Goal: Communication & Community: Ask a question

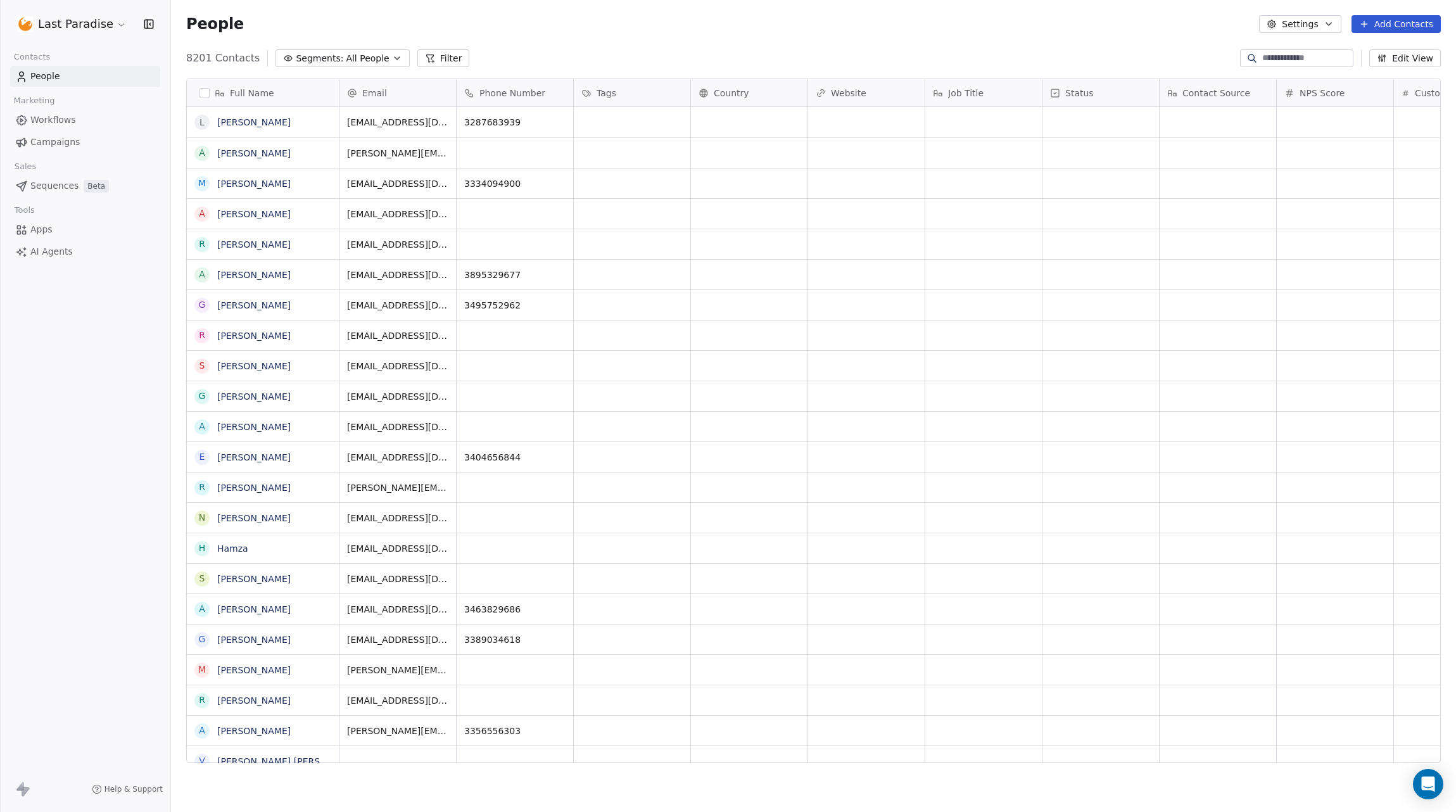
scroll to position [0, 2]
click at [100, 27] on html "Last Paradise Contacts People Marketing Workflows Campaigns Sales Sequences Bet…" at bounding box center [728, 406] width 1456 height 812
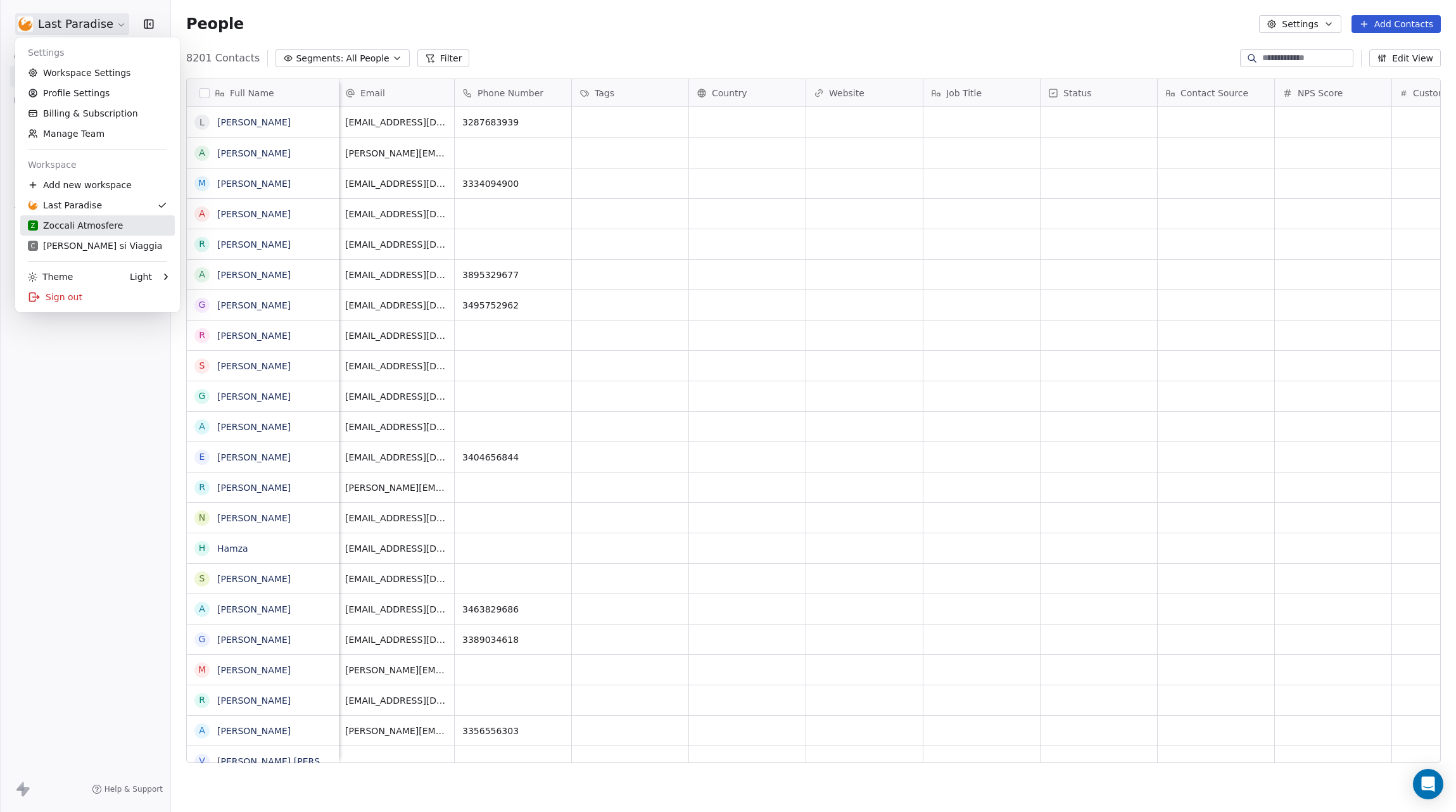
click at [90, 228] on div "Z Zoccali Atmosfere" at bounding box center [75, 225] width 95 height 13
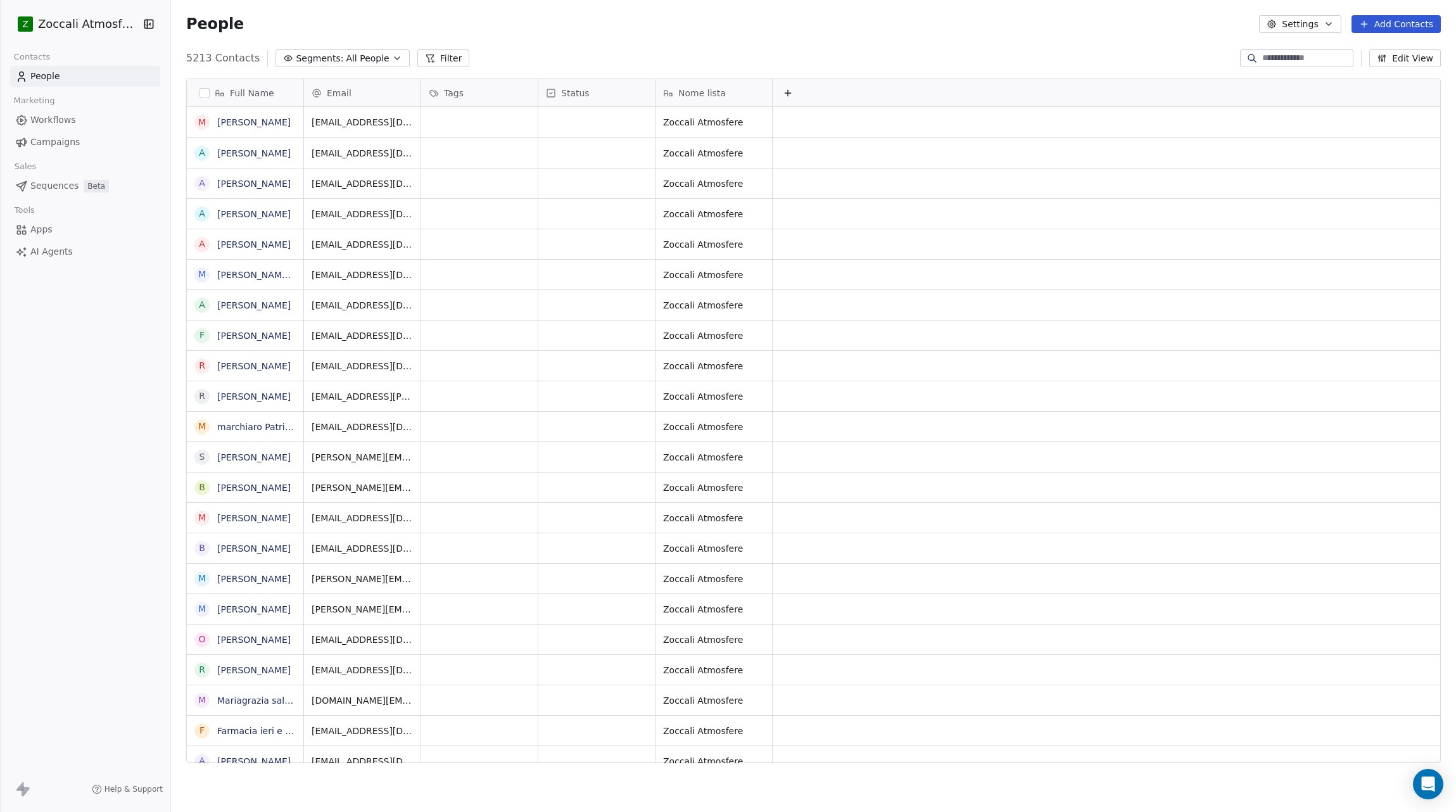
scroll to position [714, 1284]
click at [59, 120] on span "Workflows" at bounding box center [53, 120] width 46 height 14
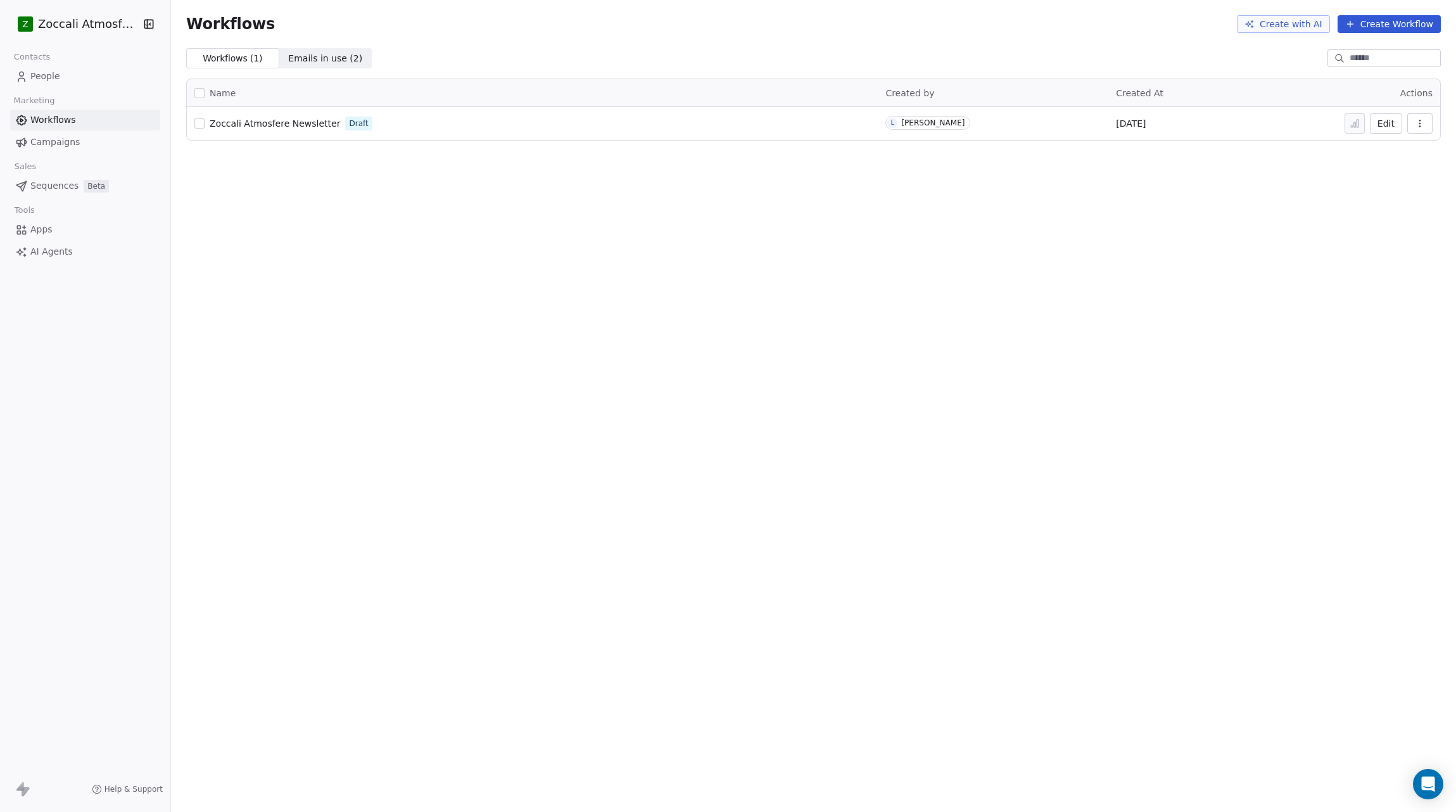
click at [266, 123] on span "Zoccali Atmosfere Newsletter" at bounding box center [275, 123] width 130 height 10
drag, startPoint x: 50, startPoint y: 146, endPoint x: 67, endPoint y: 143, distance: 17.3
click at [50, 146] on span "Campaigns" at bounding box center [55, 142] width 49 height 14
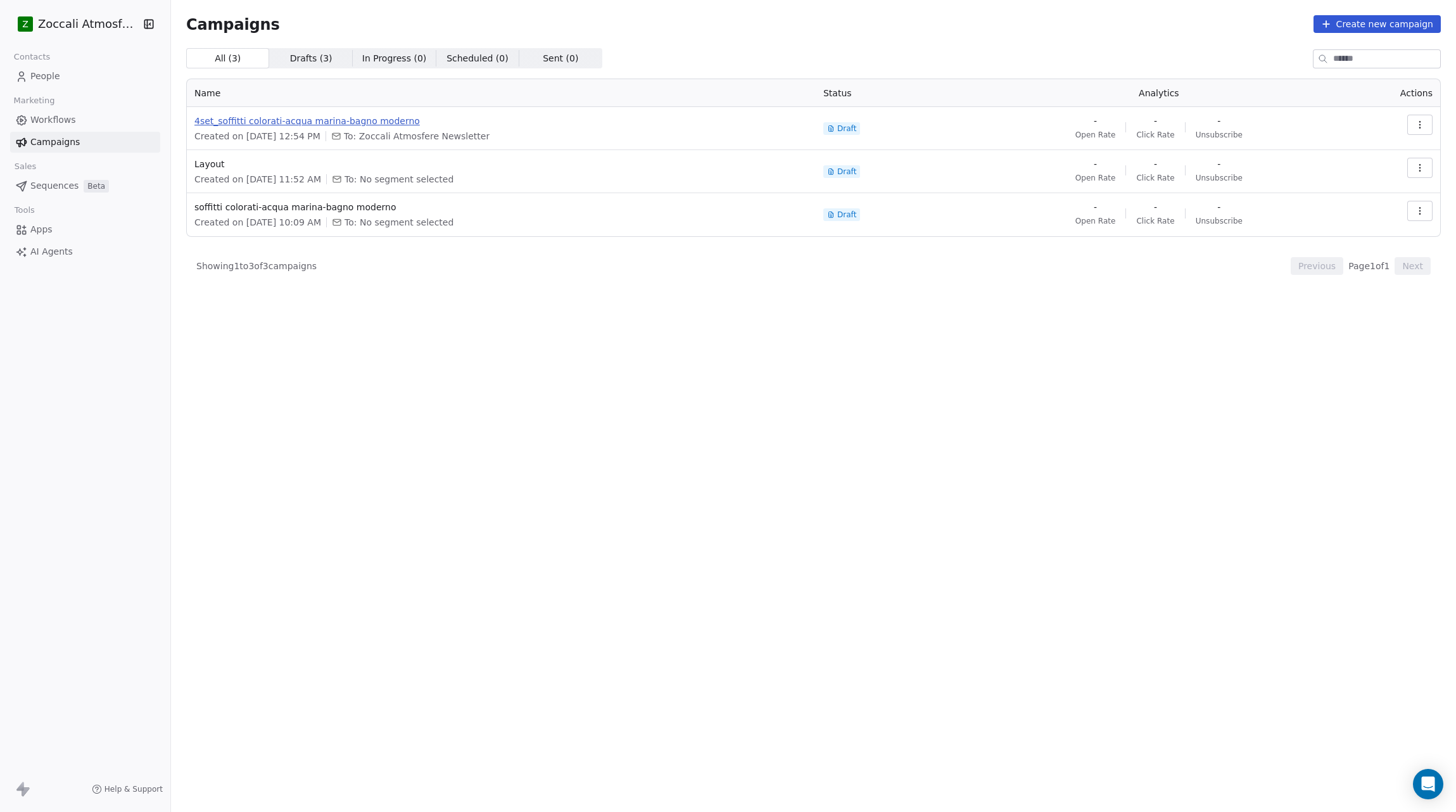
click at [363, 120] on span "4set_soffitti colorati-acqua marina-bagno moderno" at bounding box center [501, 121] width 613 height 13
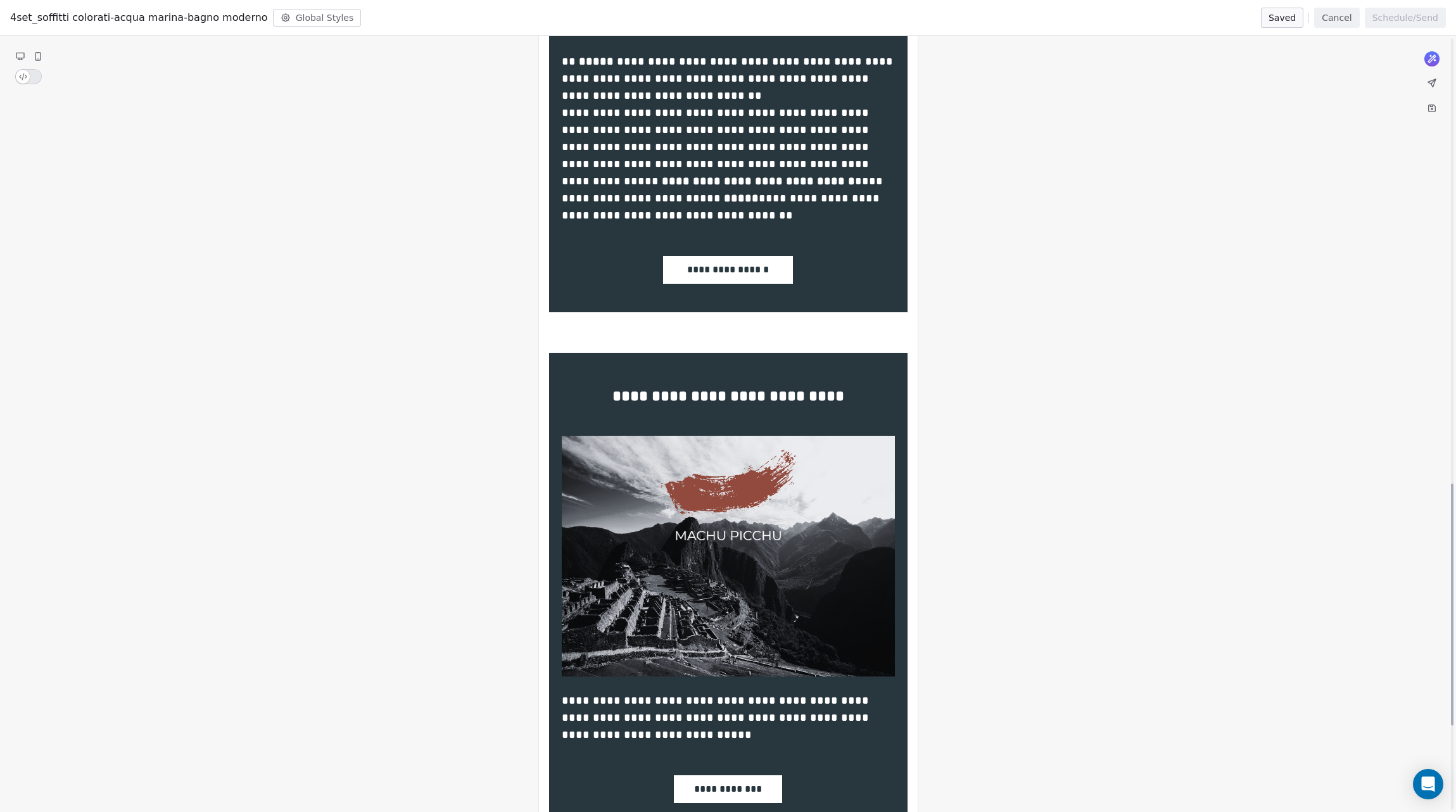
scroll to position [1697, 0]
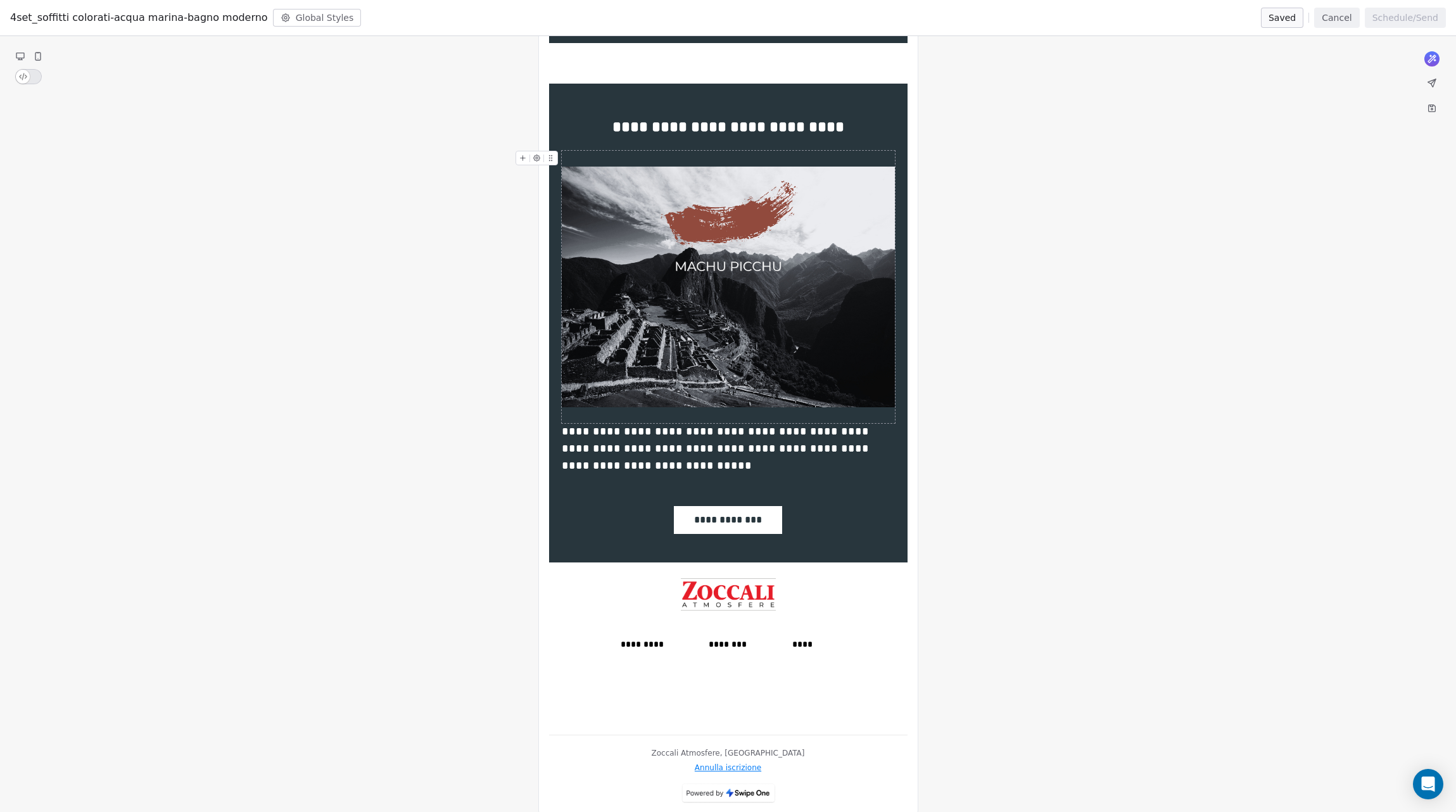
click at [33, 52] on icon at bounding box center [38, 57] width 10 height 10
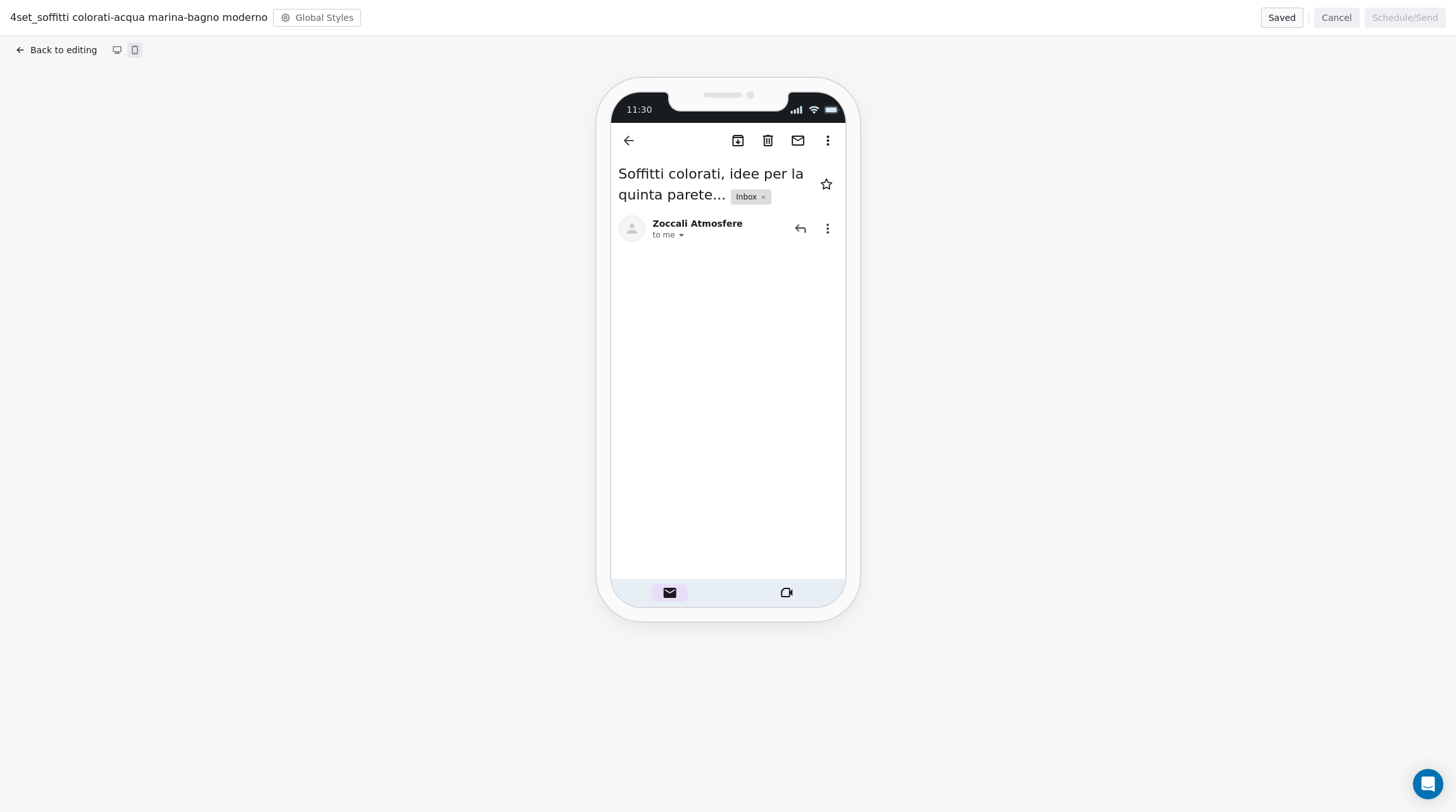
click at [20, 48] on icon at bounding box center [20, 50] width 10 height 10
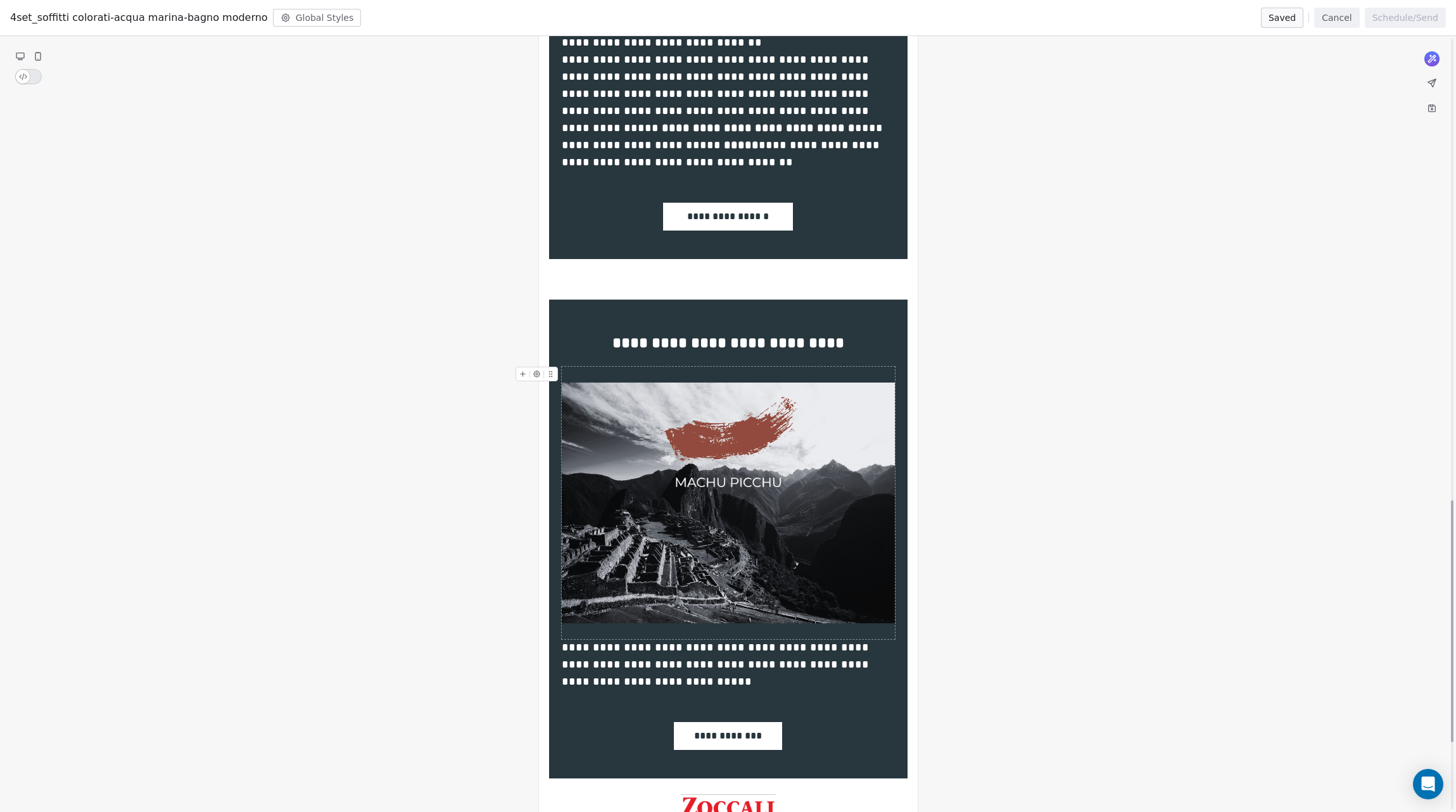
scroll to position [1697, 0]
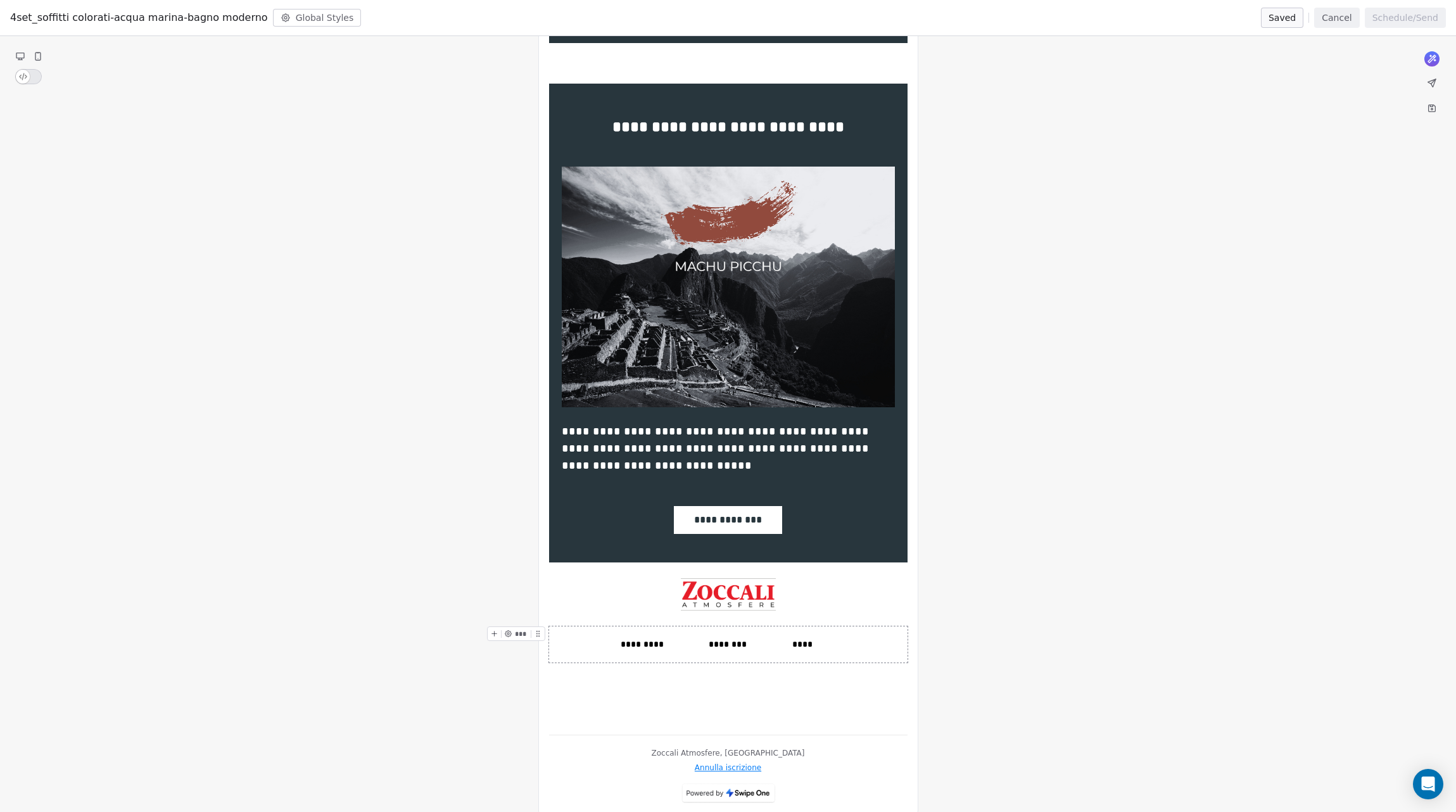
click at [557, 626] on div "********* *** ******** *** **** ***" at bounding box center [728, 644] width 358 height 36
click at [156, 294] on button "button" at bounding box center [165, 297] width 18 height 10
click at [41, 54] on icon at bounding box center [38, 57] width 10 height 10
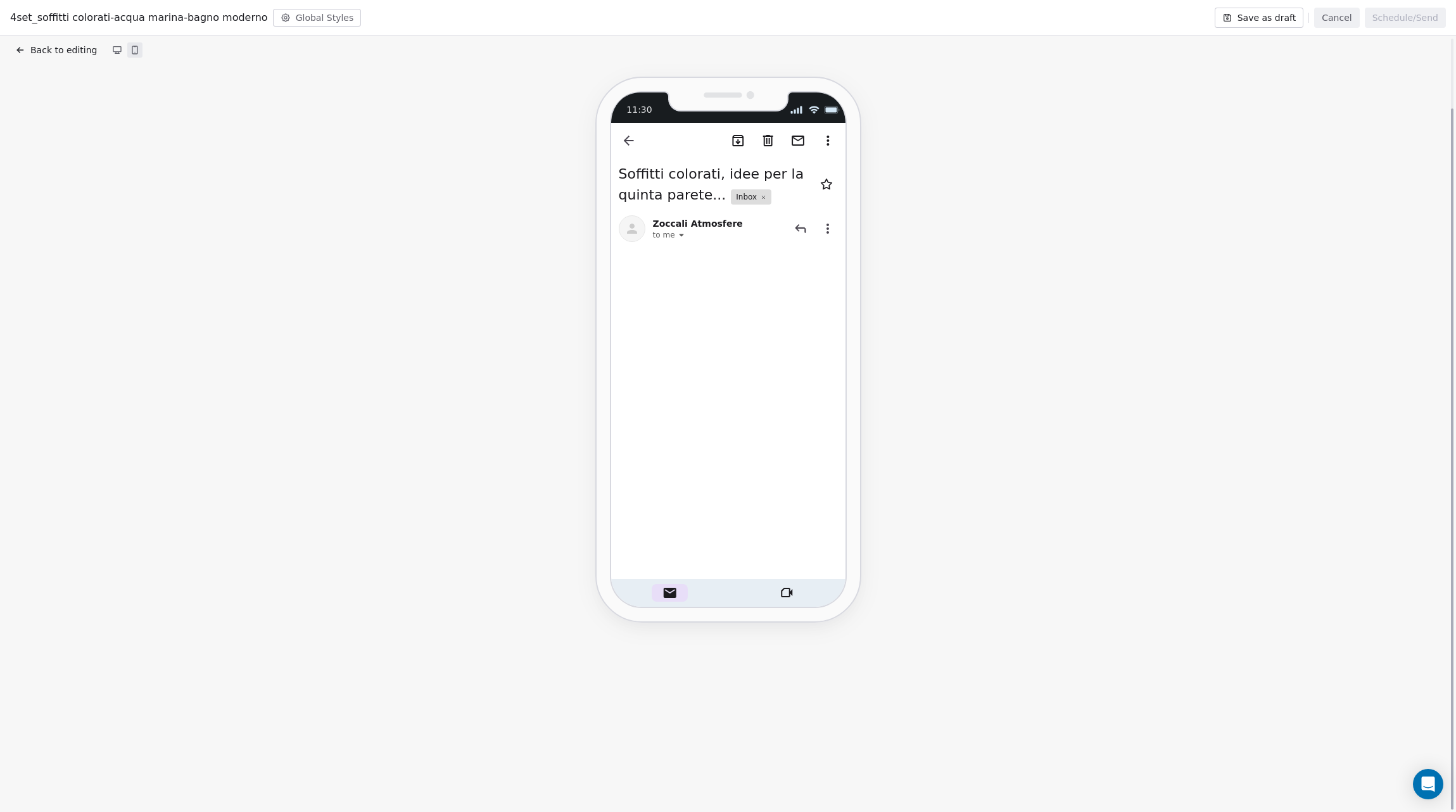
scroll to position [77, 0]
click at [20, 46] on icon at bounding box center [20, 50] width 10 height 10
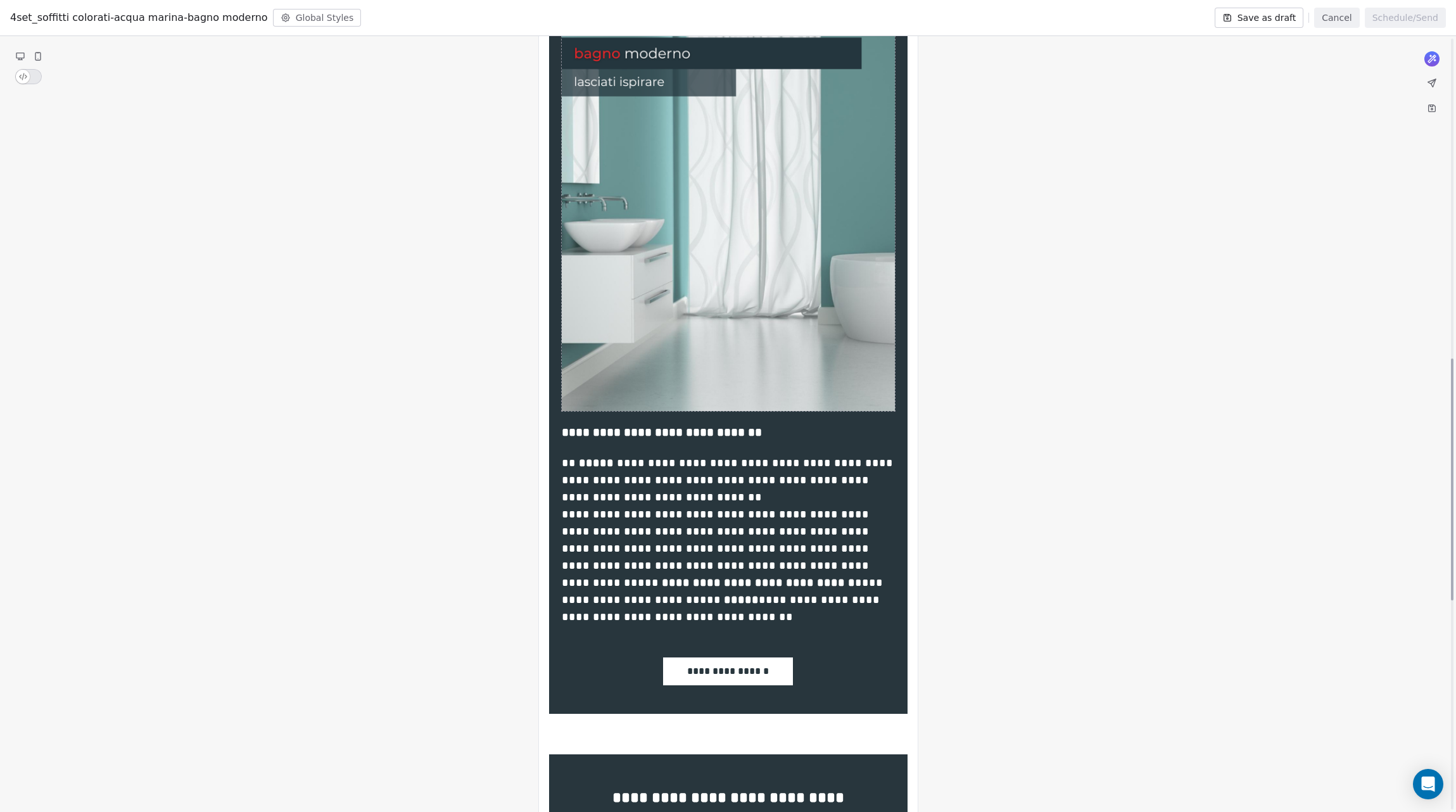
scroll to position [1697, 0]
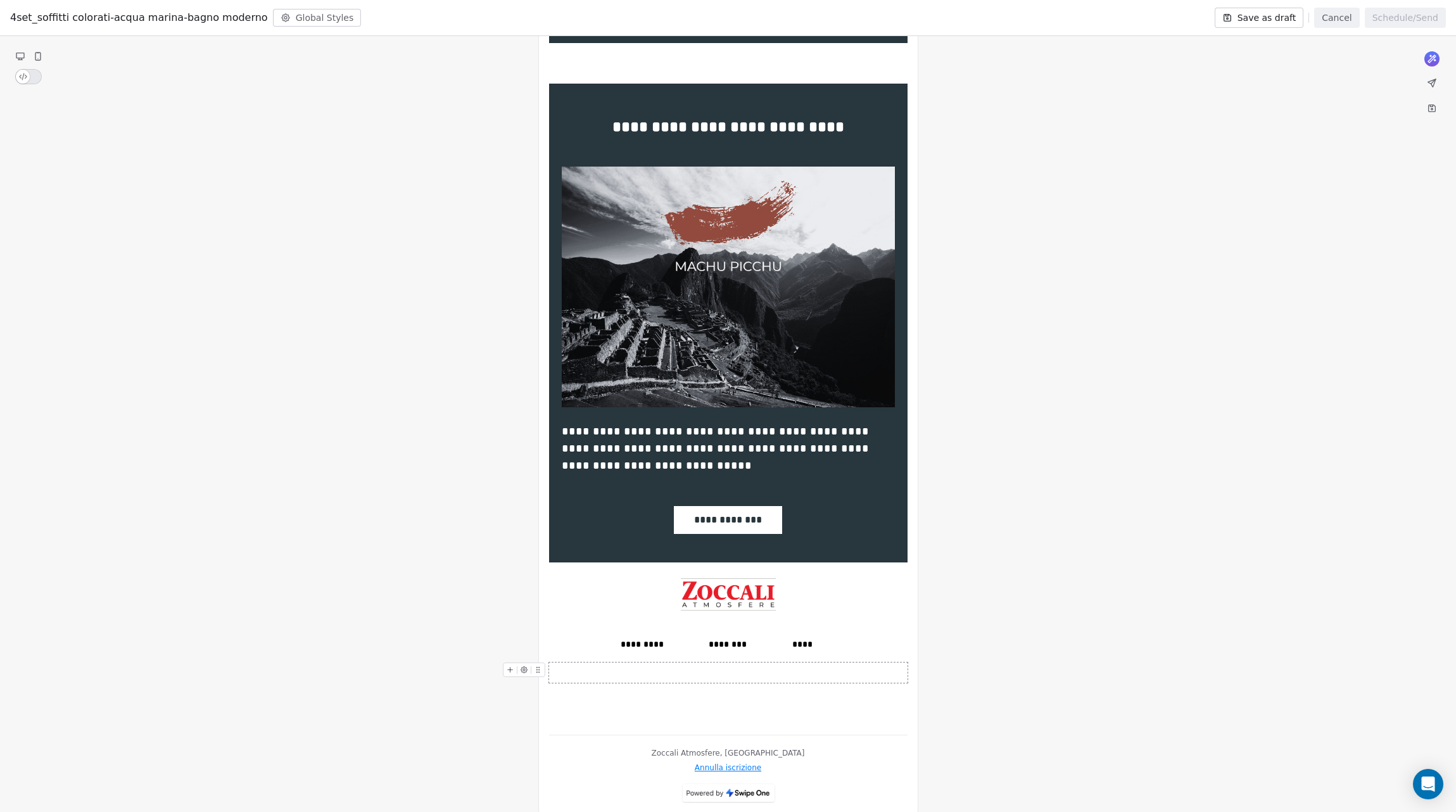
click at [1299, 19] on button "Save as draft" at bounding box center [1259, 18] width 90 height 20
click at [303, 15] on button "Global Styles" at bounding box center [317, 17] width 89 height 18
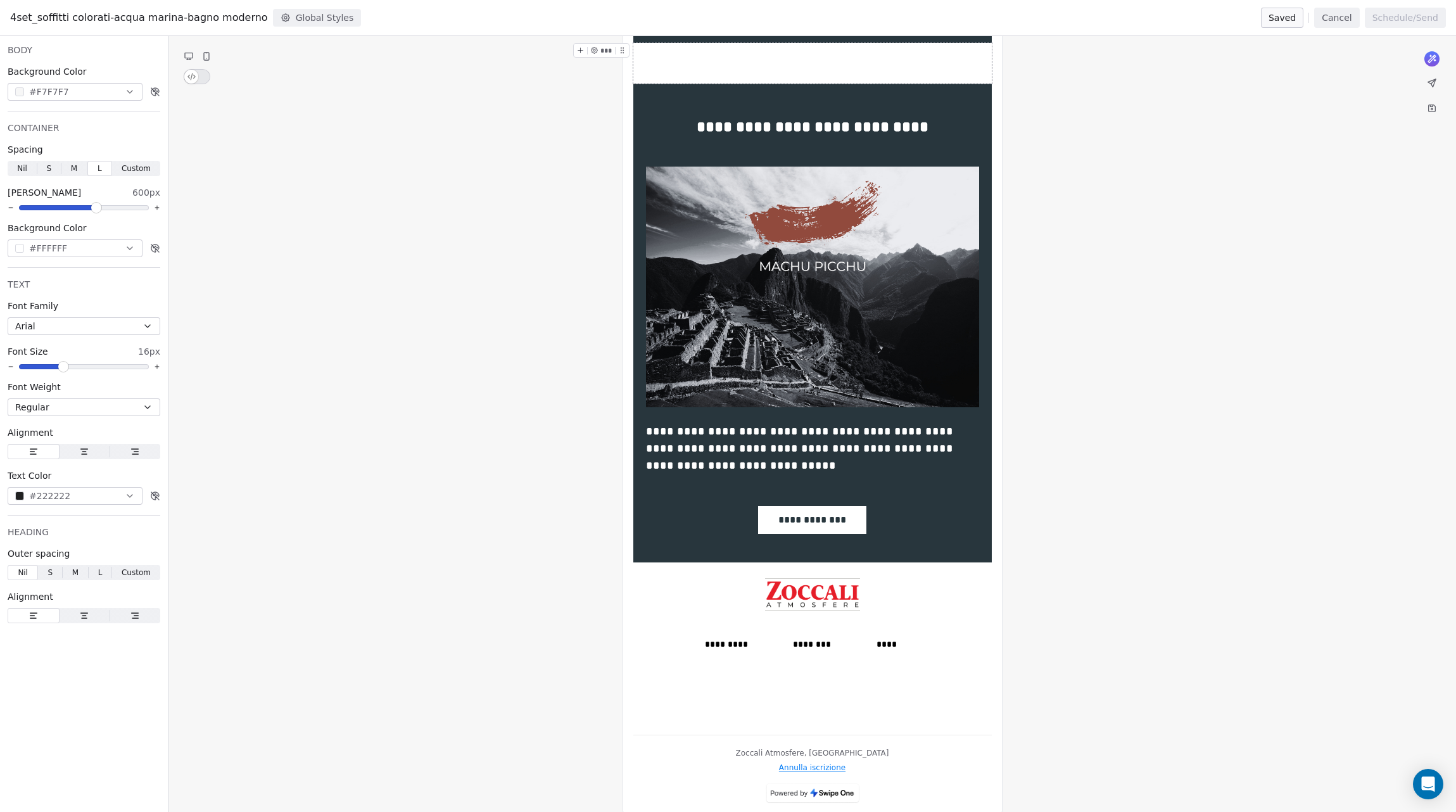
click at [1339, 15] on button "Cancel" at bounding box center [1336, 18] width 45 height 20
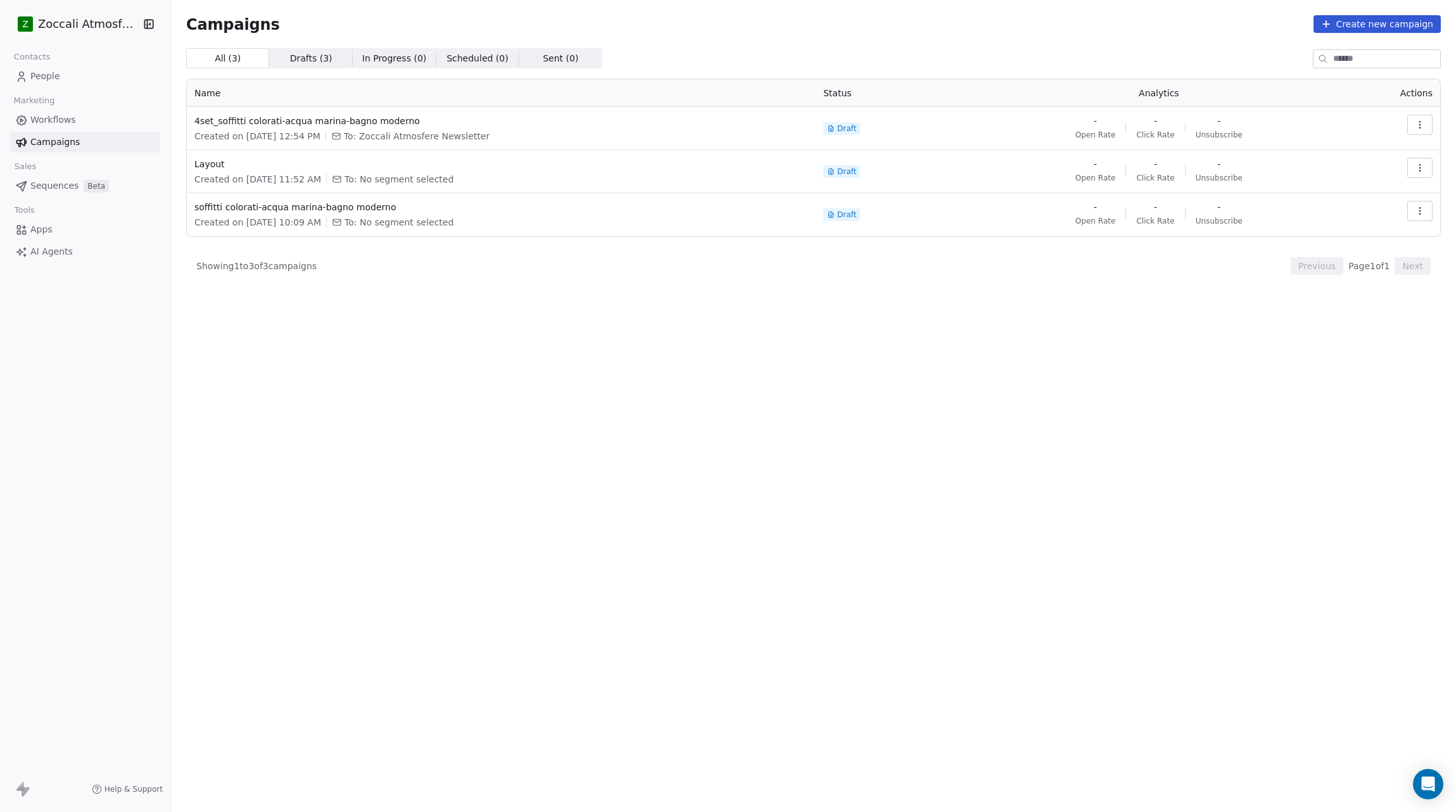
click at [113, 787] on span "Help & Support" at bounding box center [134, 789] width 58 height 10
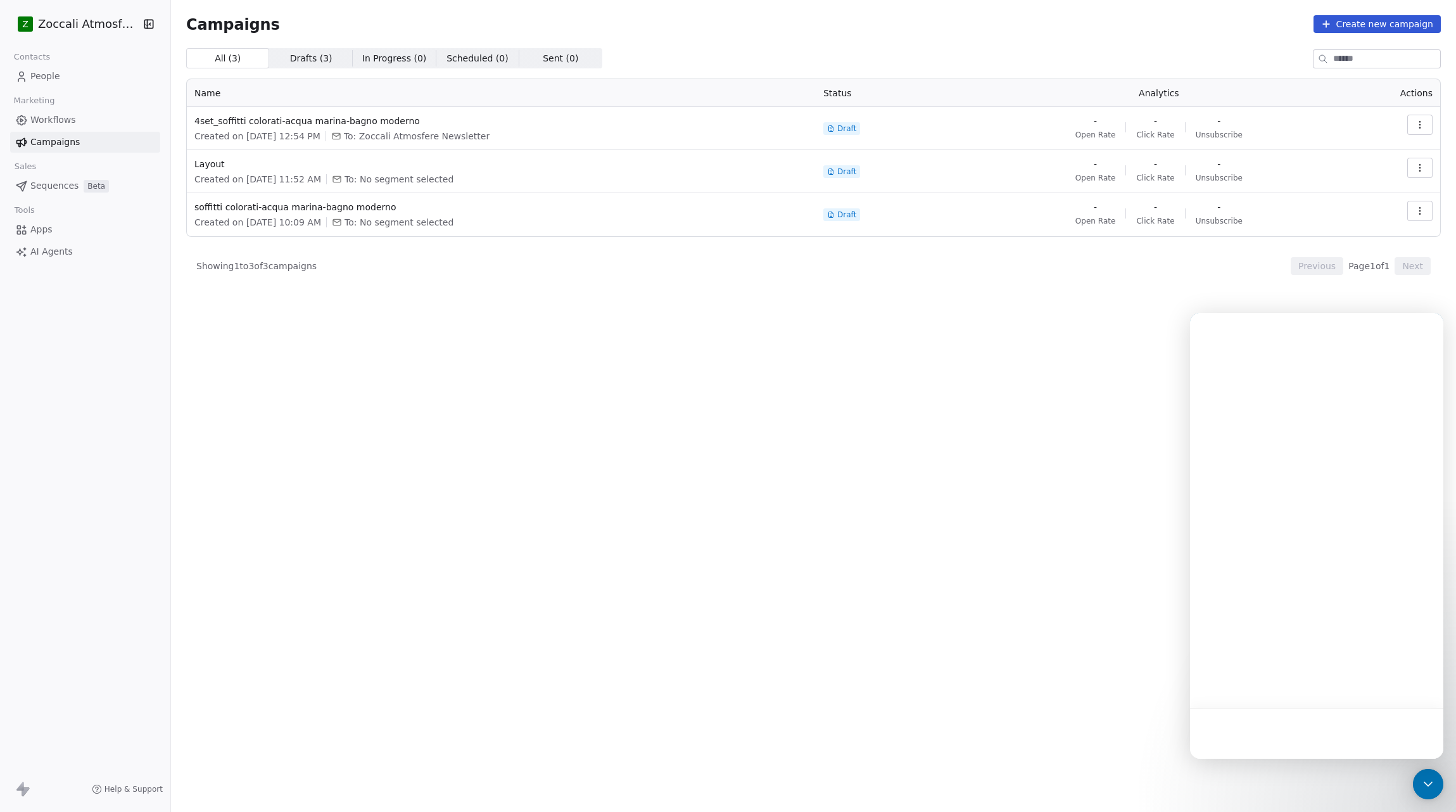
scroll to position [0, 0]
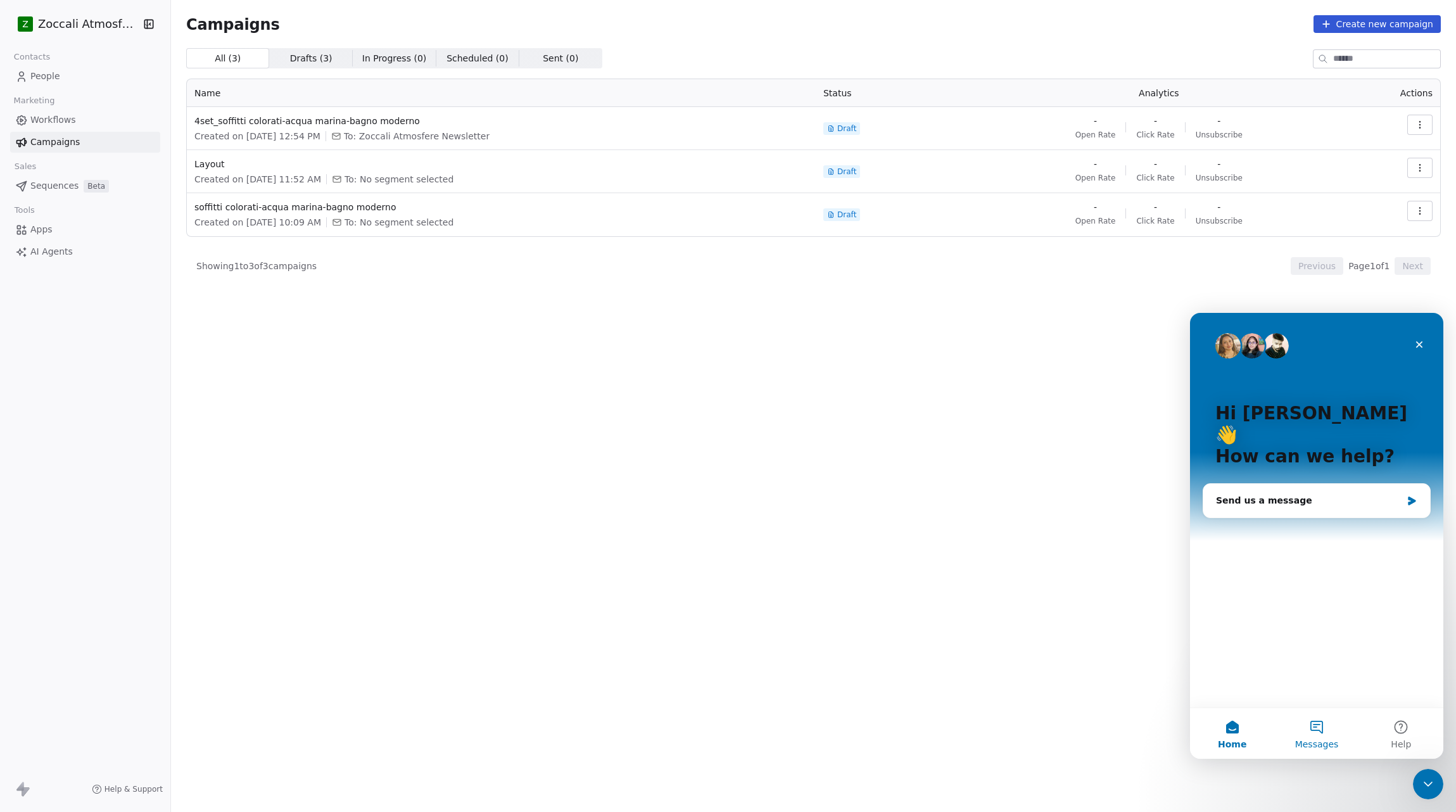
click at [1320, 730] on button "Messages" at bounding box center [1317, 733] width 85 height 51
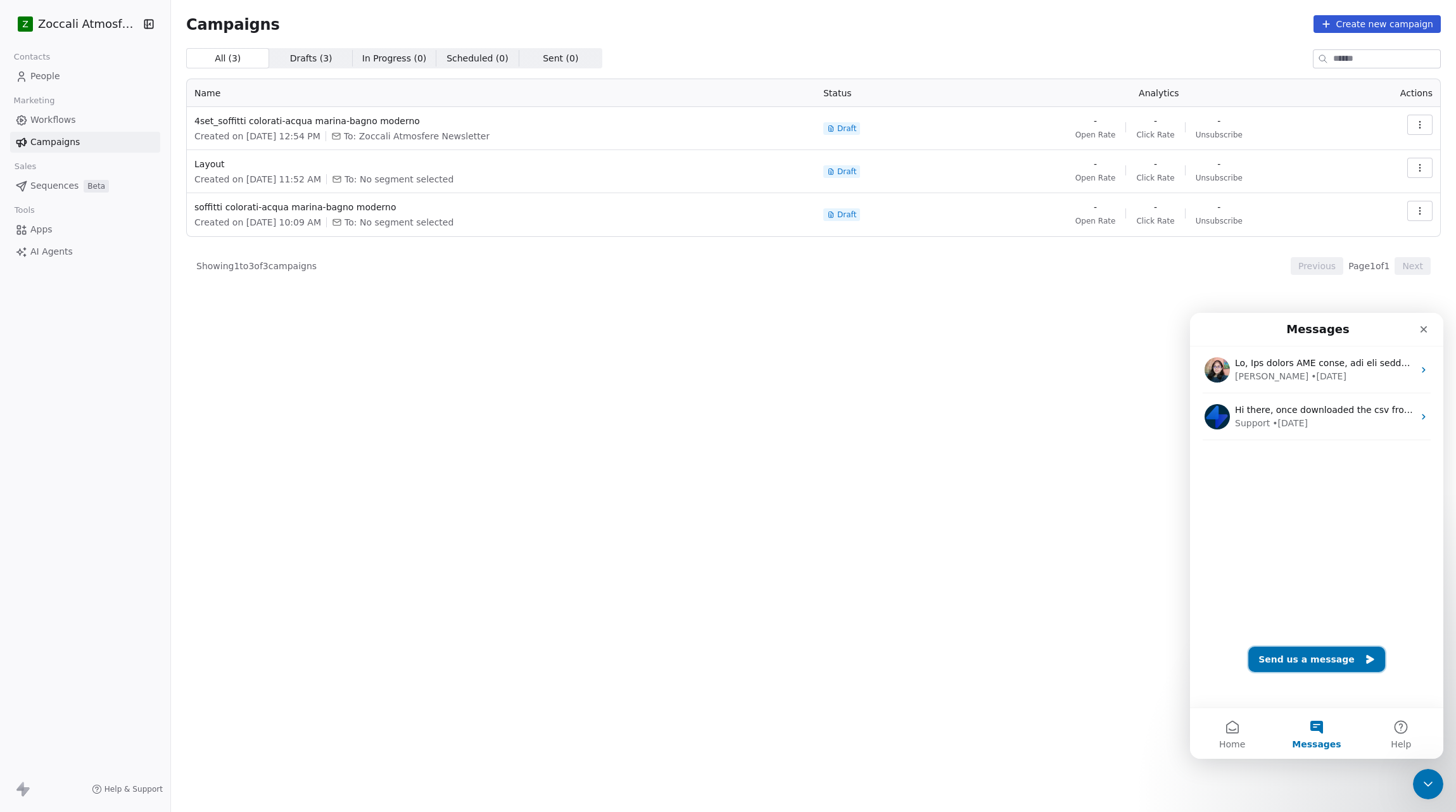
click at [1302, 659] on button "Send us a message" at bounding box center [1317, 659] width 137 height 25
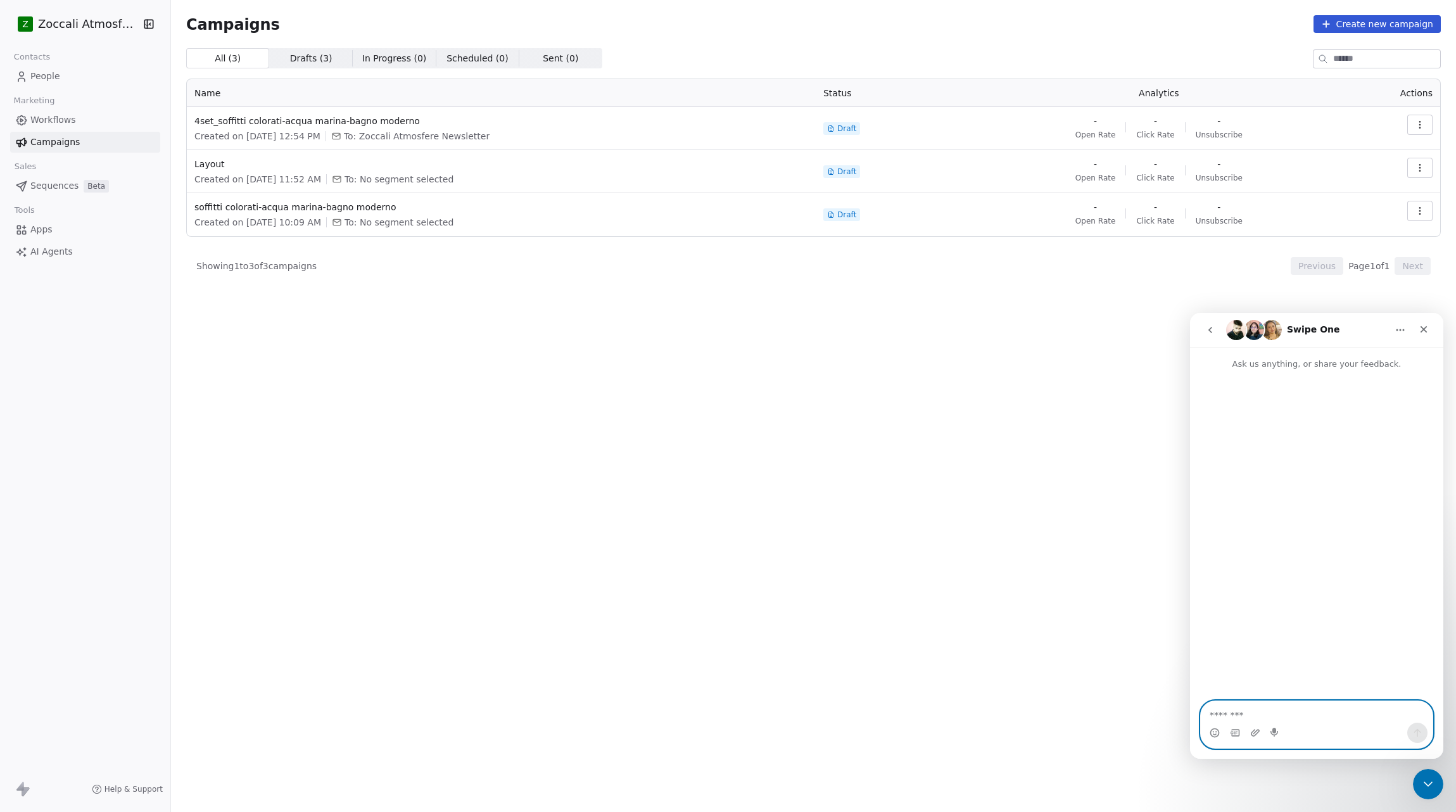
paste textarea "**********"
type textarea "**********"
drag, startPoint x: 1415, startPoint y: 731, endPoint x: 1355, endPoint y: 682, distance: 77.5
click at [1415, 731] on icon "Send a message…" at bounding box center [1417, 733] width 7 height 8
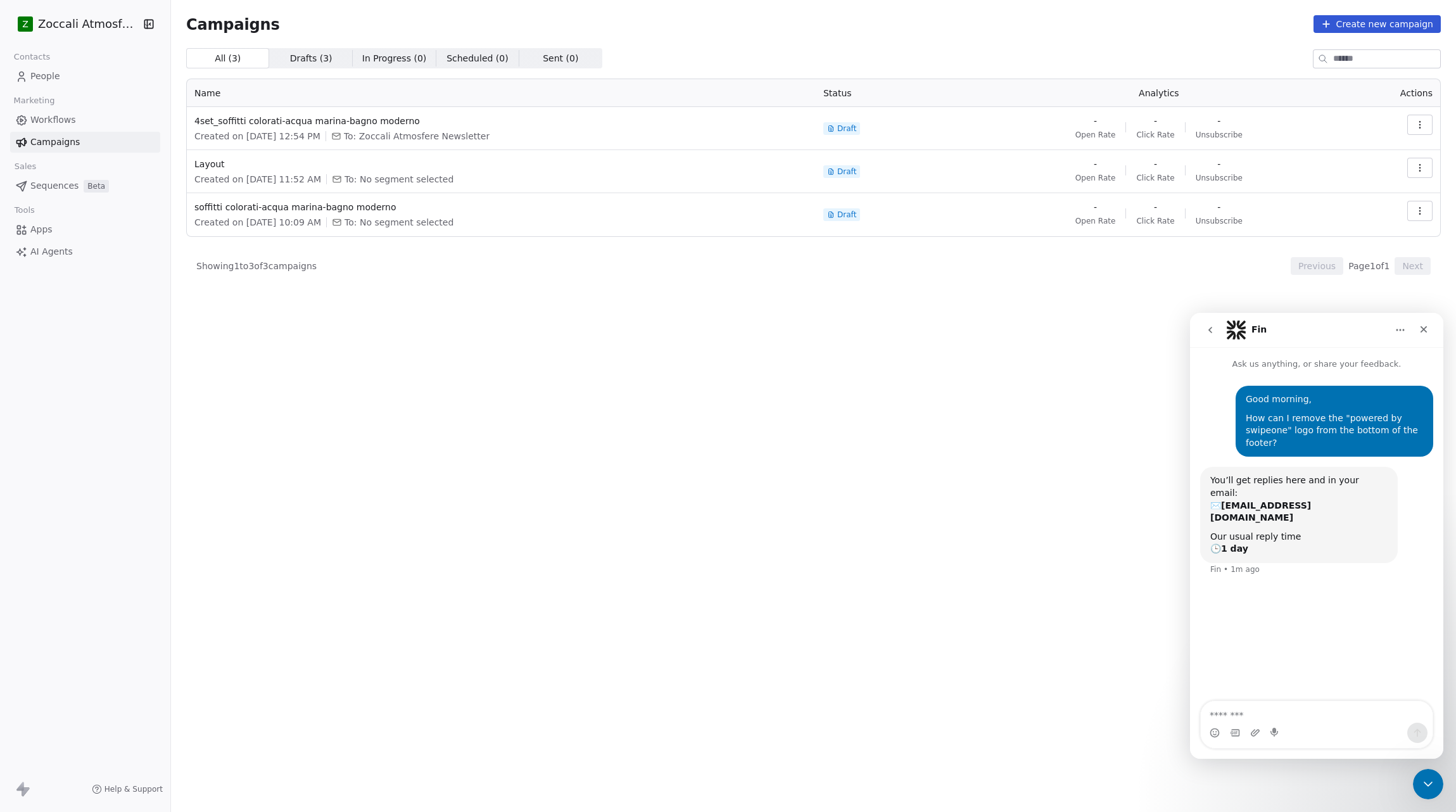
click at [135, 23] on html "Z Zoccali Atmosfere Contacts People Marketing Workflows Campaigns Sales Sequenc…" at bounding box center [728, 406] width 1456 height 812
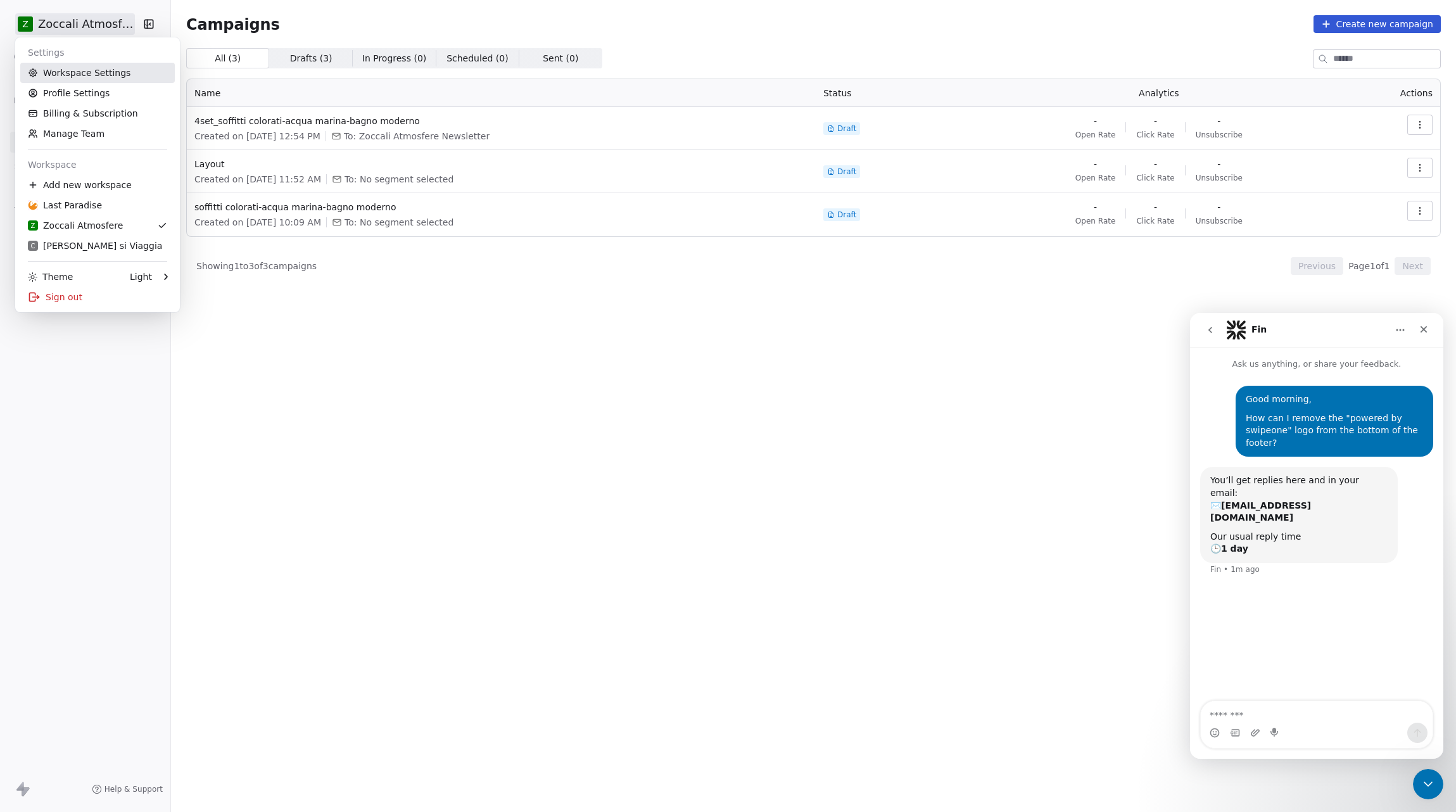
click at [107, 69] on link "Workspace Settings" at bounding box center [97, 73] width 155 height 20
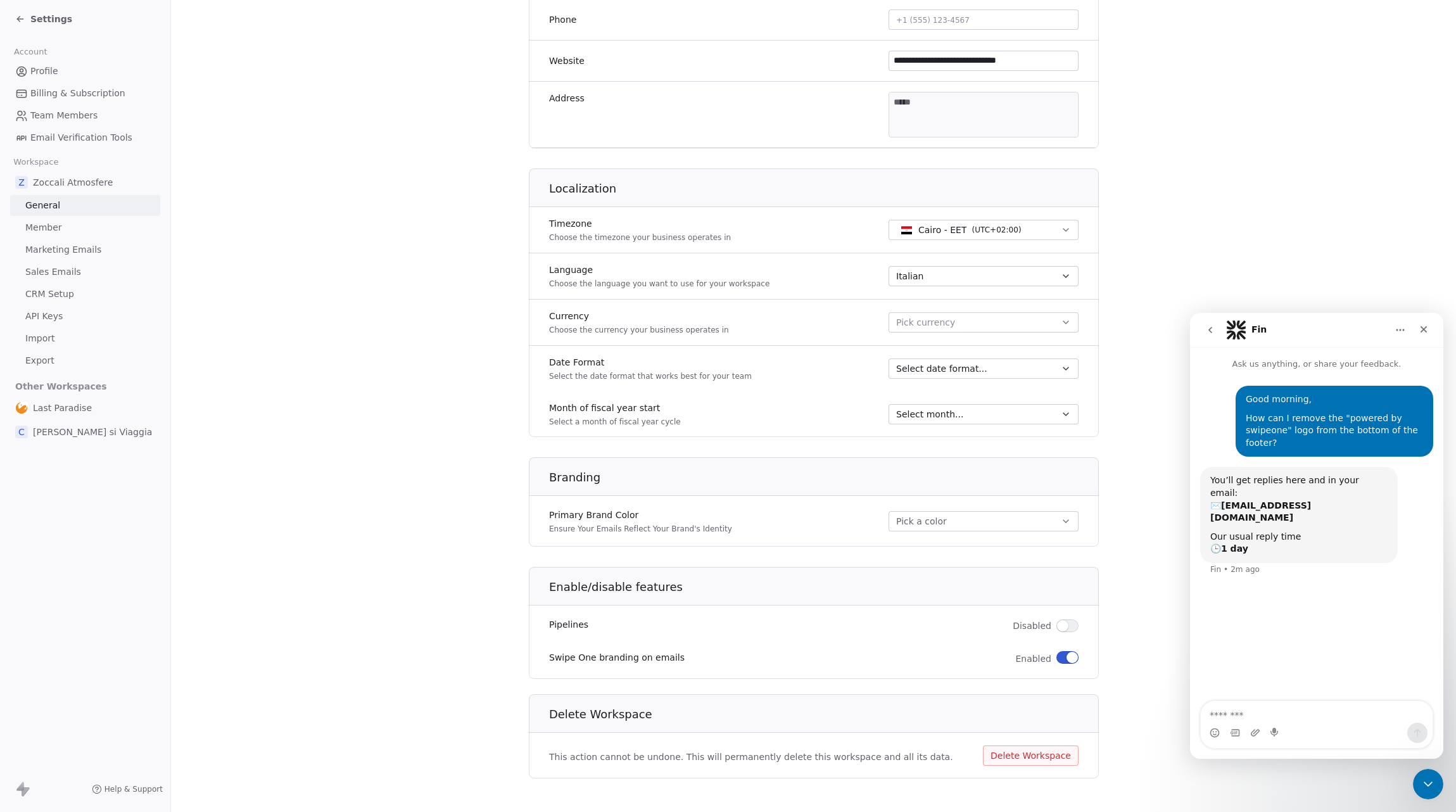
scroll to position [373, 0]
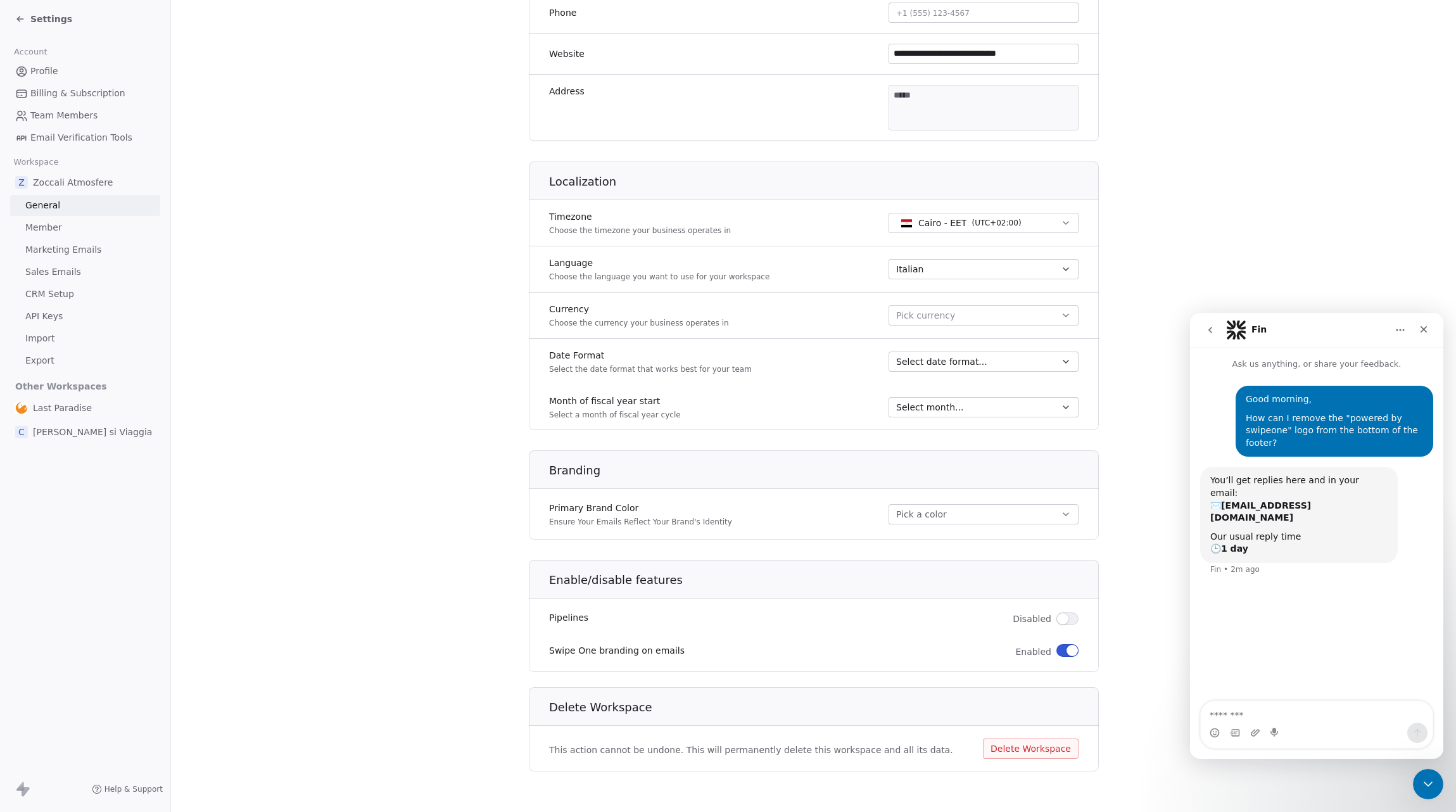
click at [1067, 653] on span "button" at bounding box center [1072, 650] width 11 height 11
drag, startPoint x: 1271, startPoint y: 138, endPoint x: 1165, endPoint y: 189, distance: 117.6
click at [1271, 138] on section "**********" at bounding box center [813, 219] width 1284 height 1185
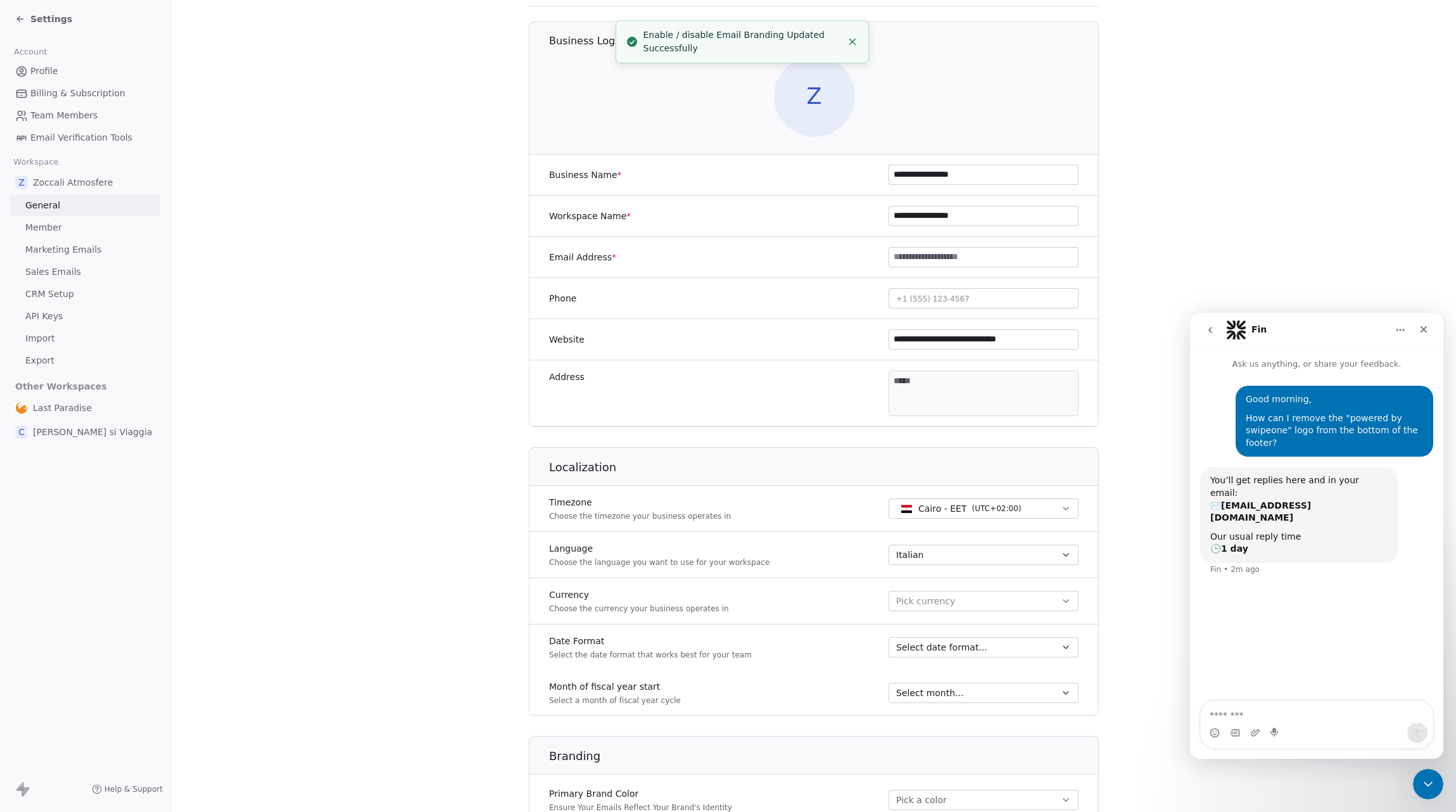
scroll to position [0, 0]
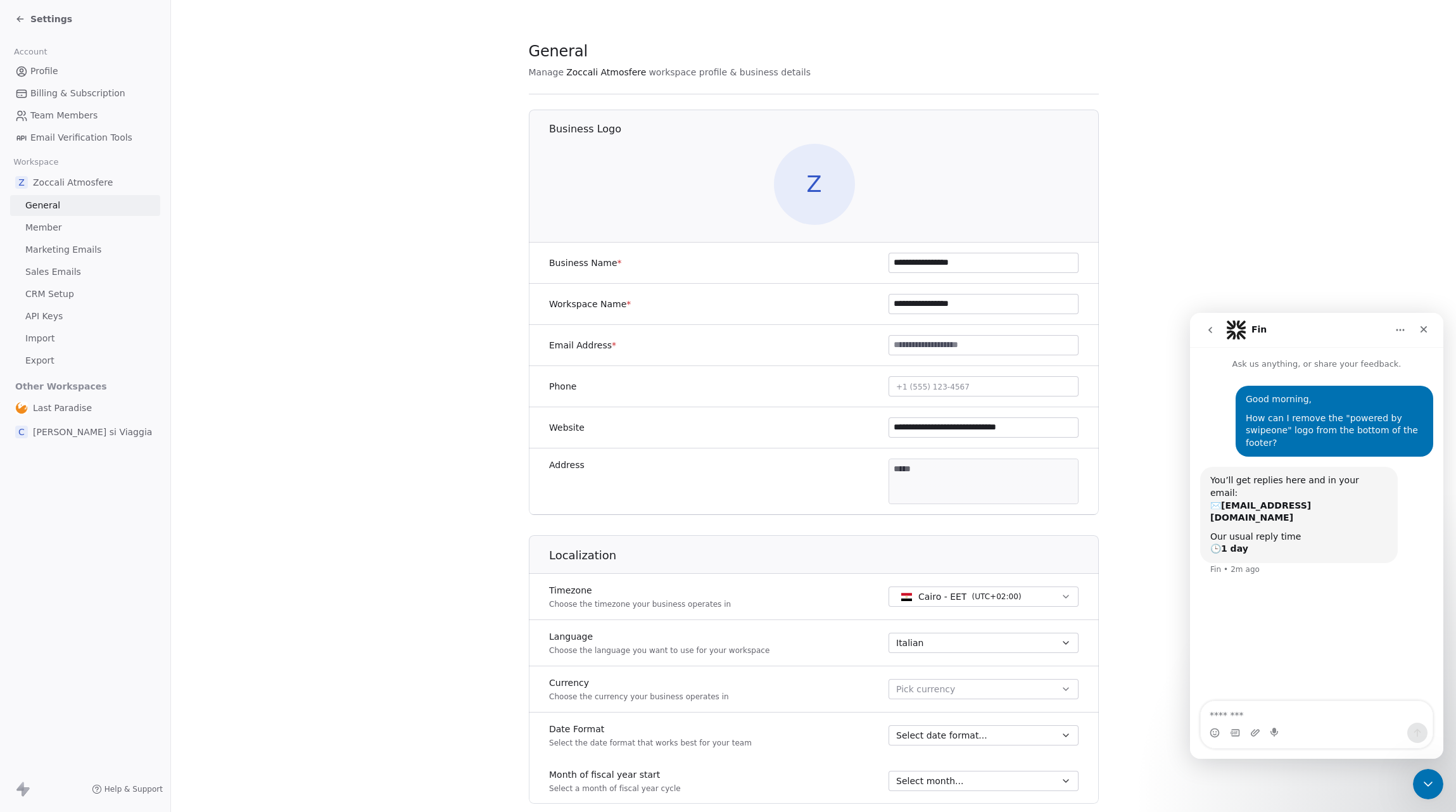
click at [24, 20] on icon at bounding box center [20, 19] width 10 height 10
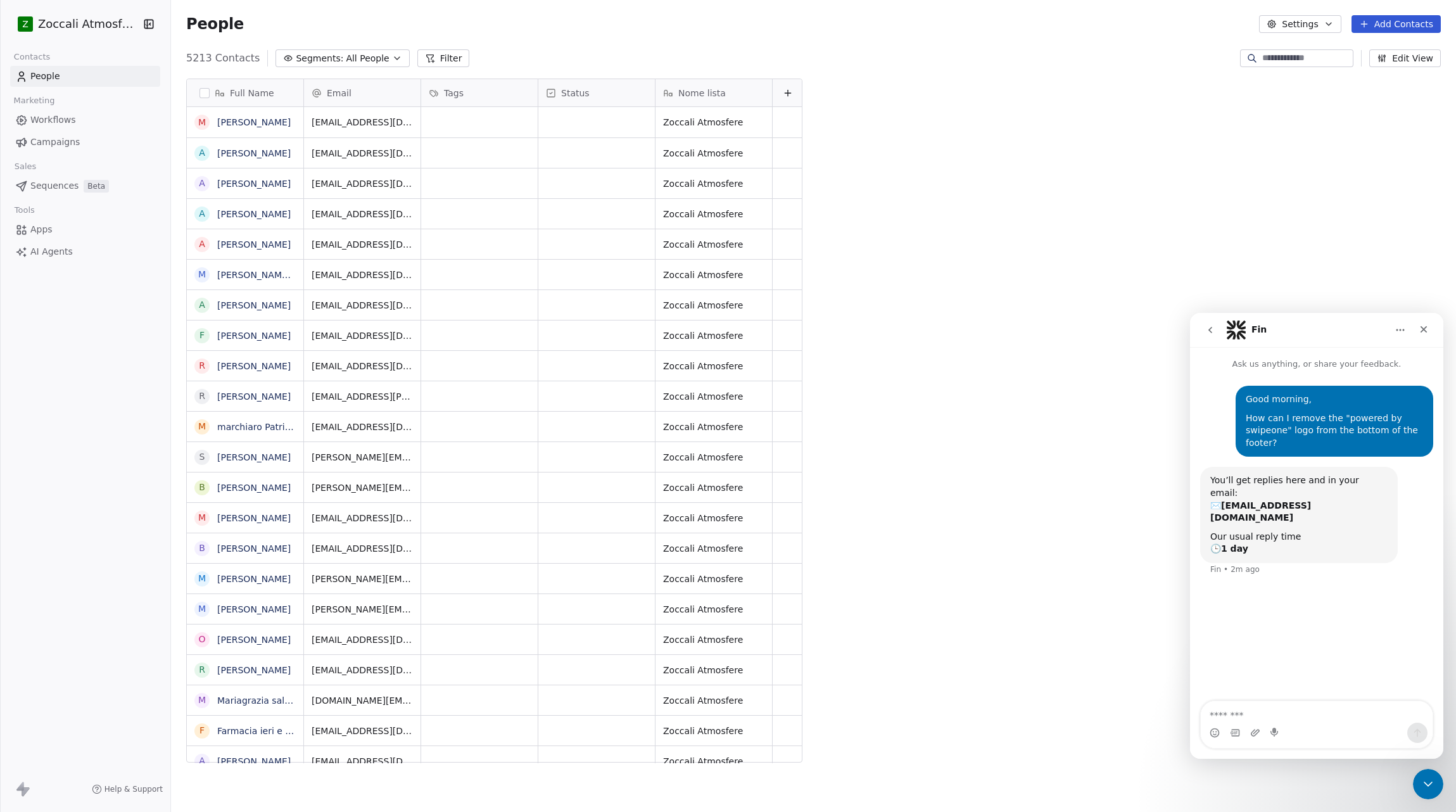
scroll to position [714, 1284]
click at [54, 120] on span "Workflows" at bounding box center [53, 120] width 46 height 14
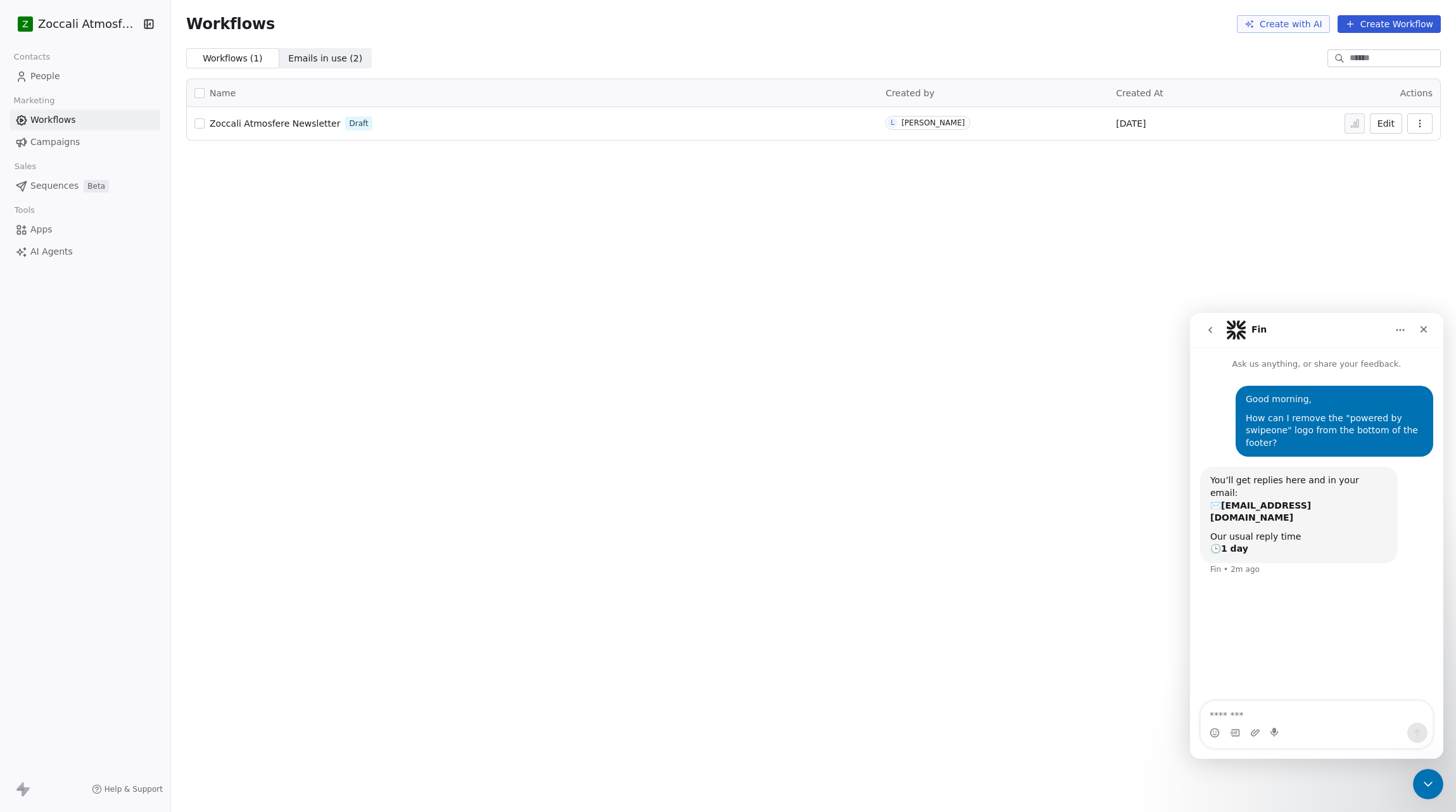
click at [55, 141] on span "Campaigns" at bounding box center [55, 142] width 49 height 14
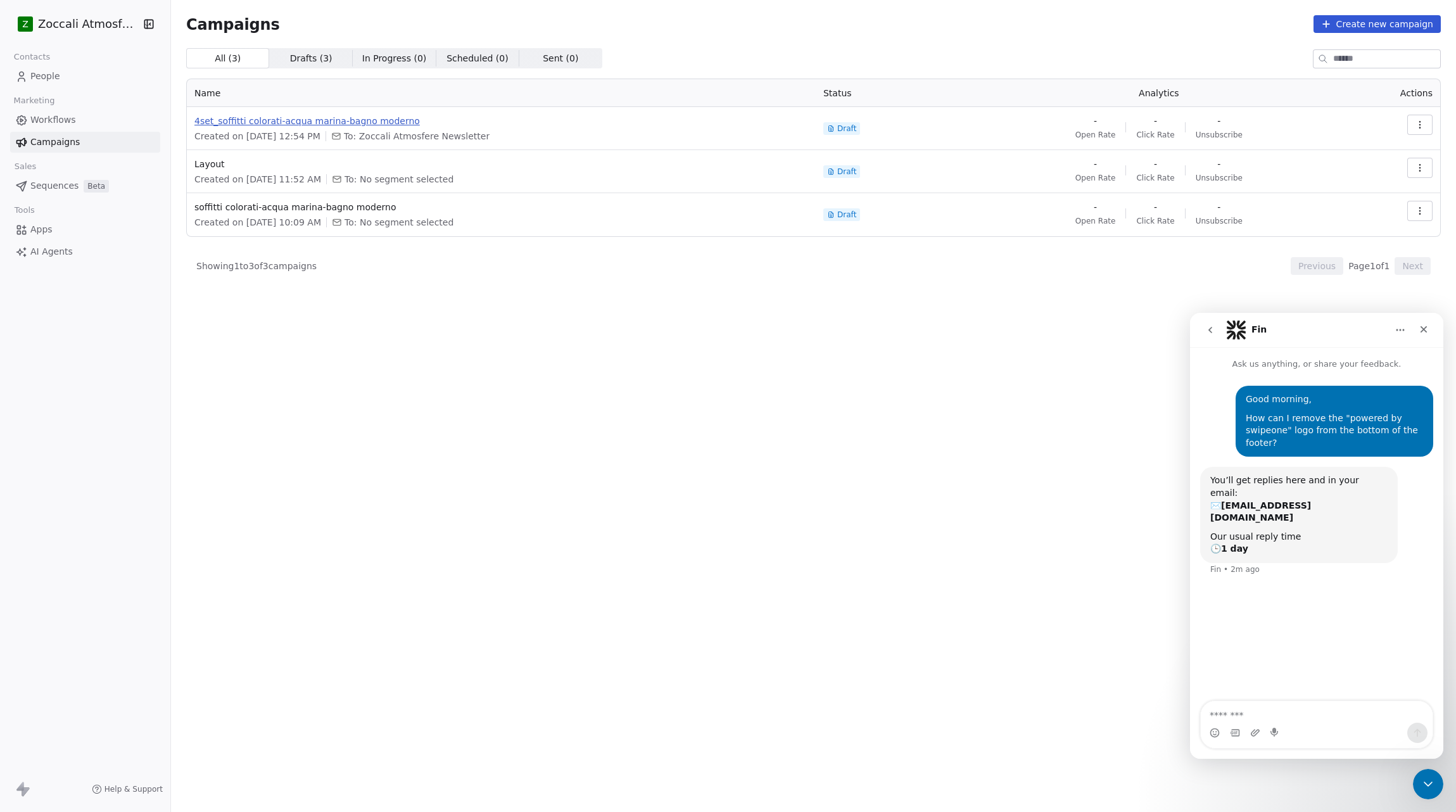
click at [262, 121] on span "4set_soffitti colorati-acqua marina-bagno moderno" at bounding box center [501, 121] width 613 height 13
